Goal: Download file/media

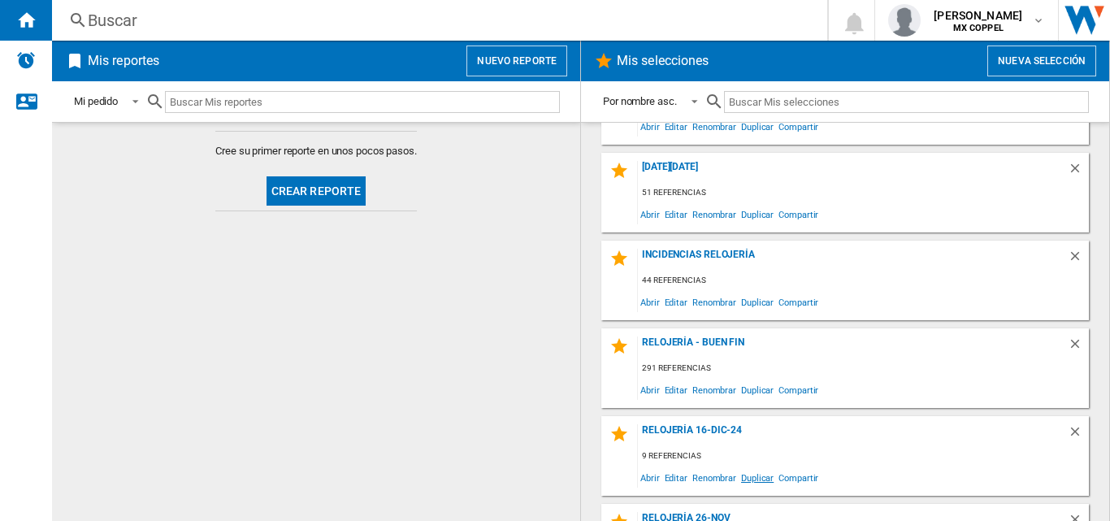
scroll to position [674, 0]
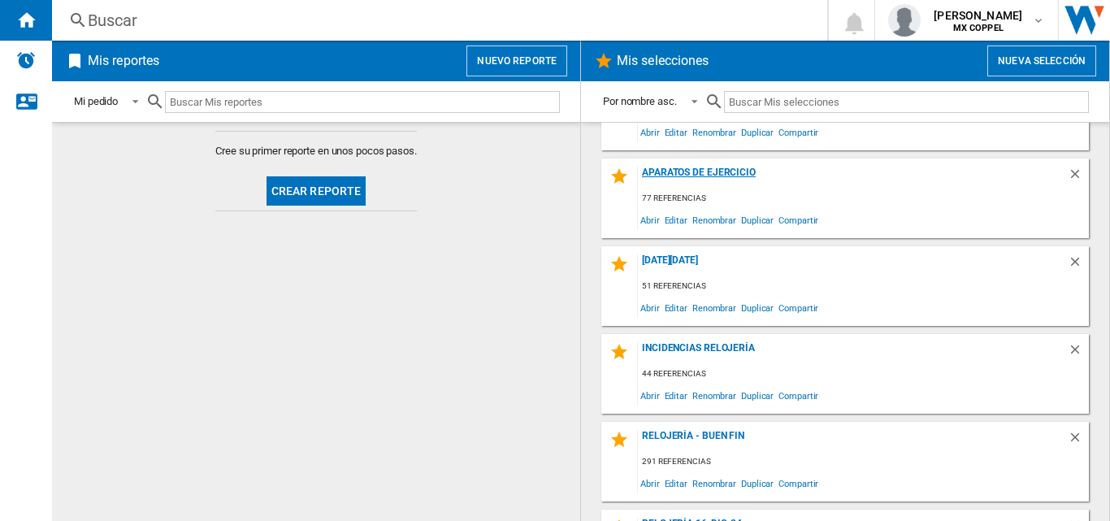
click at [696, 175] on div "Aparatos de ejercicio" at bounding box center [853, 178] width 430 height 22
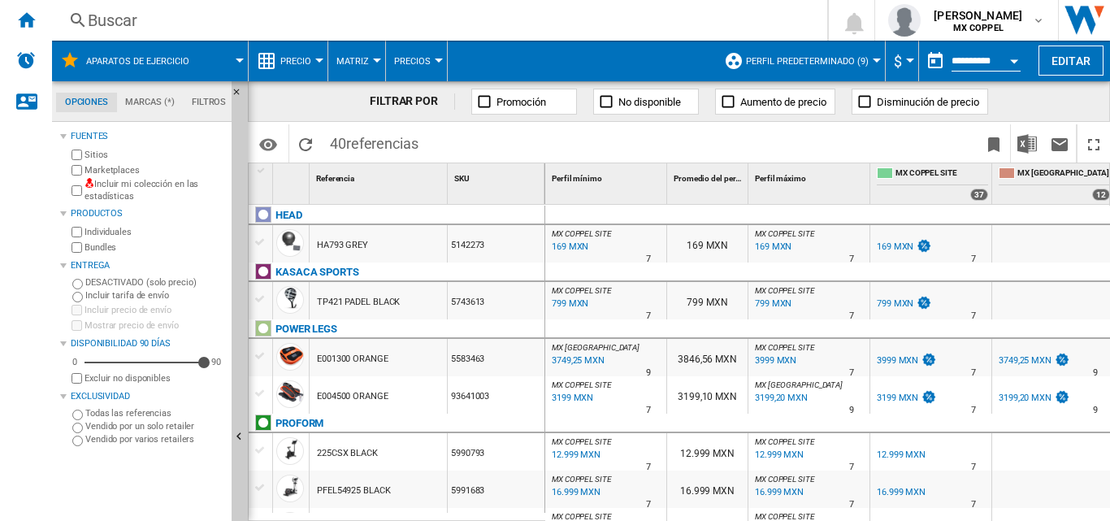
click at [896, 65] on span "$" at bounding box center [898, 61] width 8 height 17
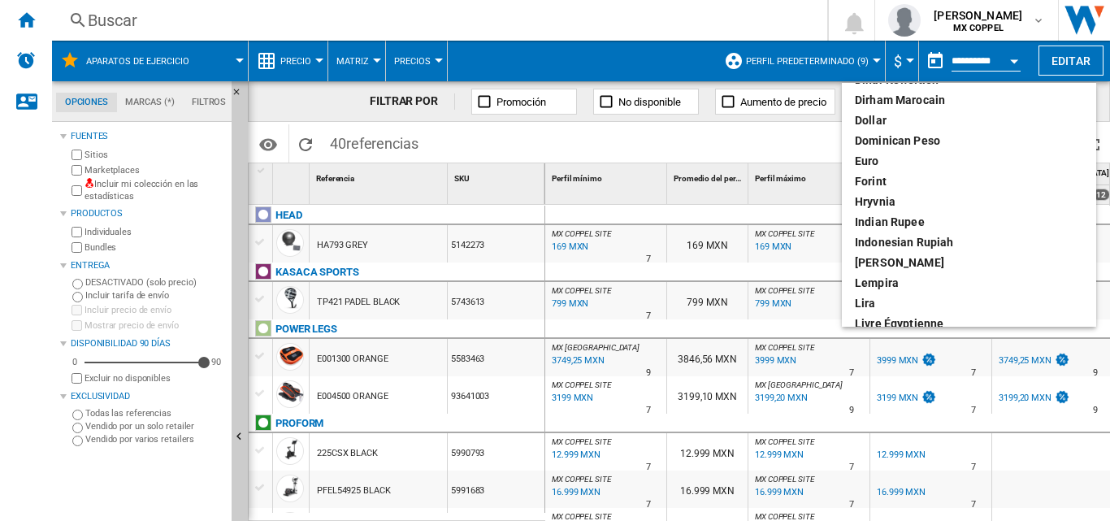
scroll to position [406, 0]
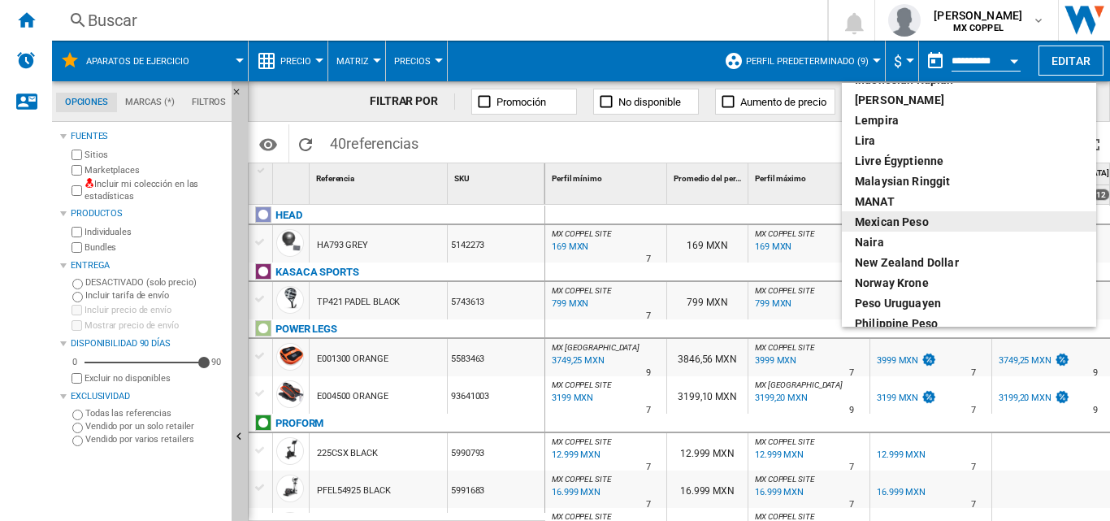
click at [921, 215] on div "Mexican peso" at bounding box center [969, 222] width 228 height 16
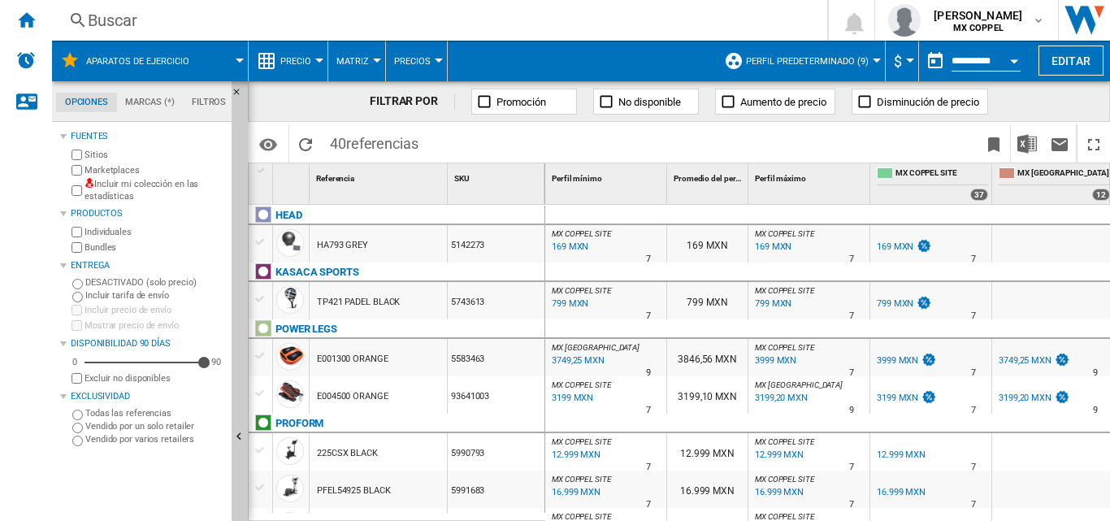
click at [897, 58] on span "$" at bounding box center [898, 61] width 8 height 17
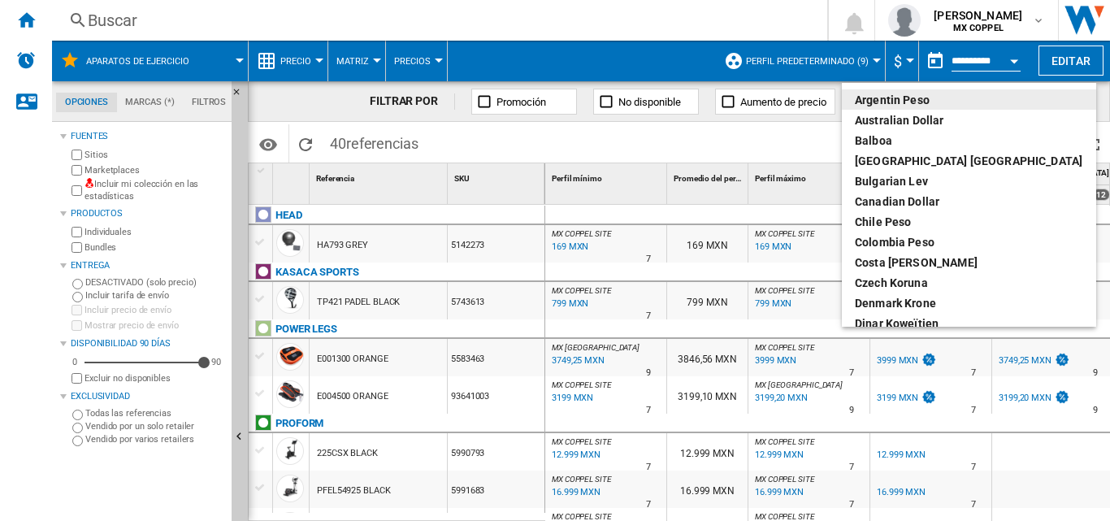
click at [897, 58] on md-backdrop at bounding box center [555, 260] width 1110 height 521
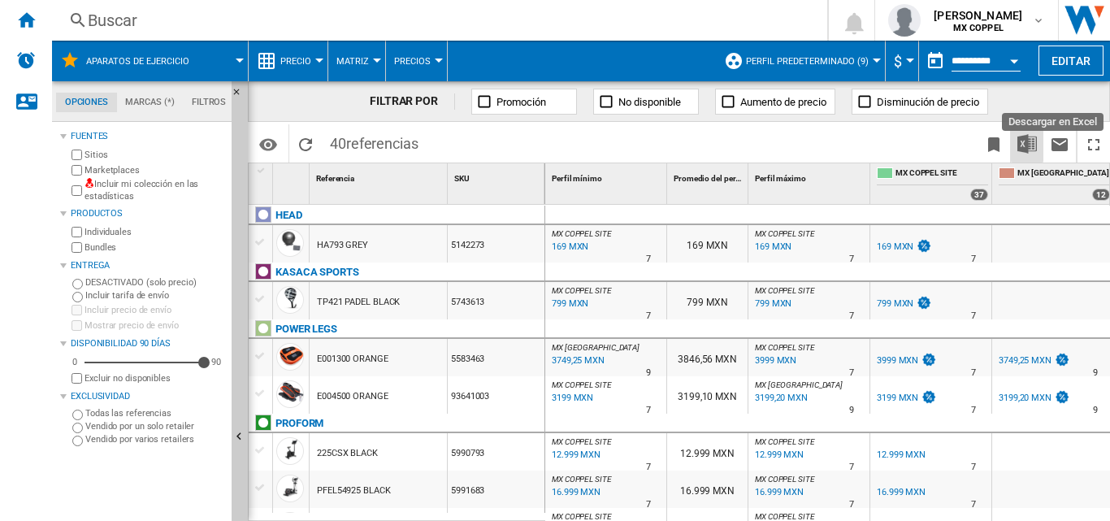
click at [1026, 145] on img "Descargar en Excel" at bounding box center [1027, 144] width 20 height 20
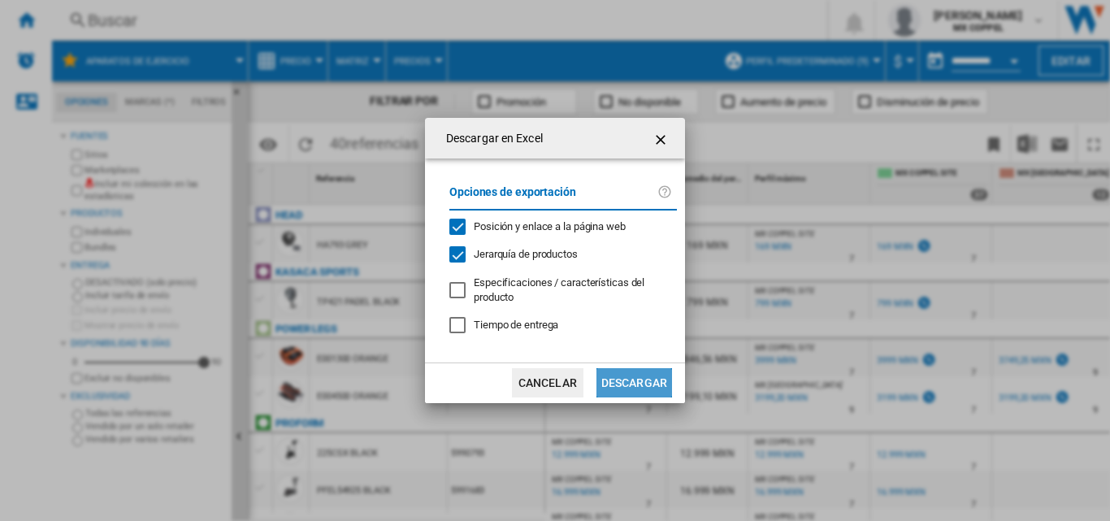
click at [644, 384] on button "Descargar" at bounding box center [634, 382] width 76 height 29
